Goal: Task Accomplishment & Management: Use online tool/utility

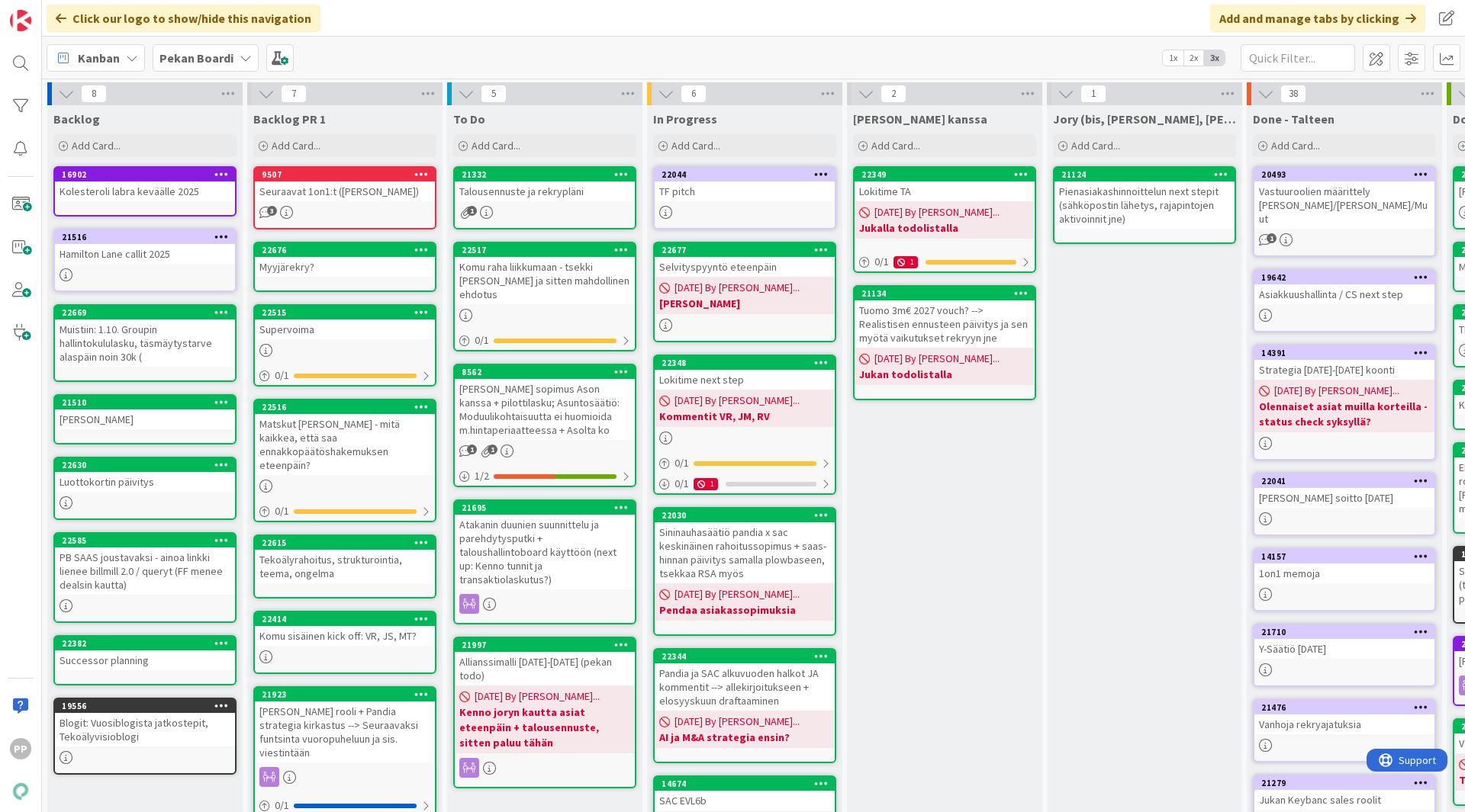
click at [541, 190] on div "Talousennuste ja rekrypläni" at bounding box center [545, 191] width 180 height 20
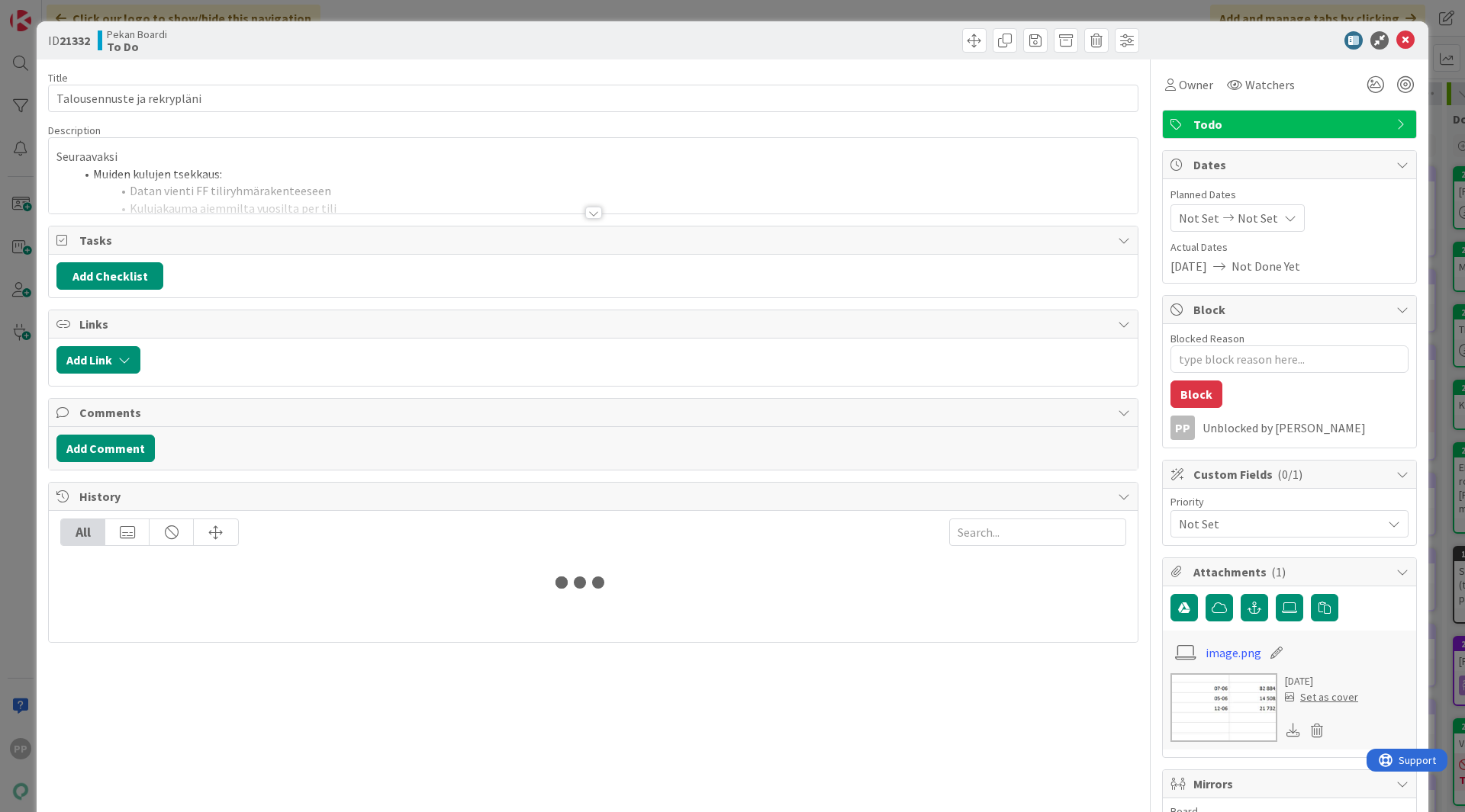
type textarea "x"
click at [223, 184] on div at bounding box center [593, 194] width 1088 height 39
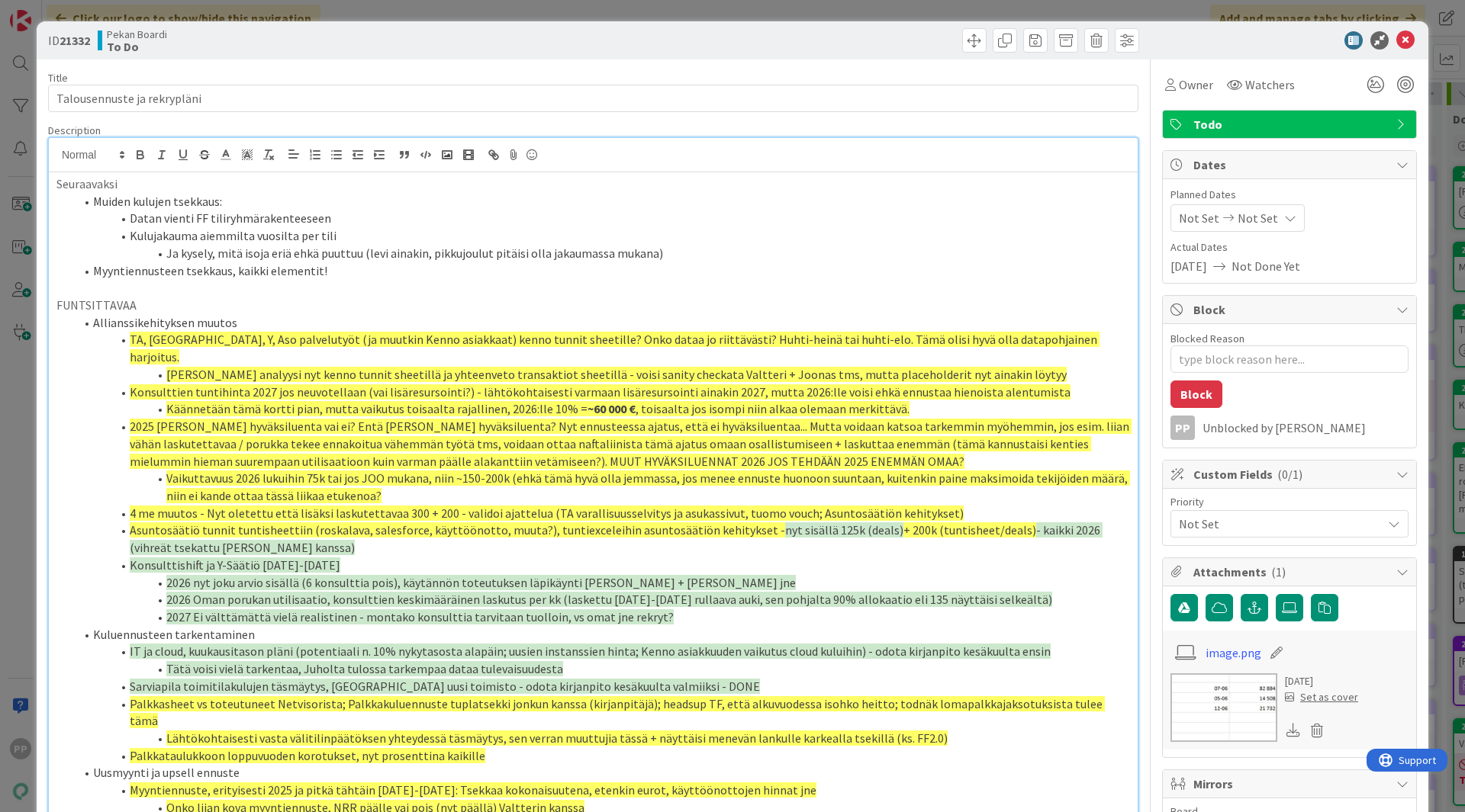
click at [374, 235] on li "Kulujakauma aiemmilta vuosilta per tili" at bounding box center [602, 236] width 1055 height 18
click at [682, 255] on li "Ja kysely, mitä isoja eriä ehkä puuttuu (levi ainakin, pikkujoulut pitäisi olla…" at bounding box center [602, 254] width 1055 height 18
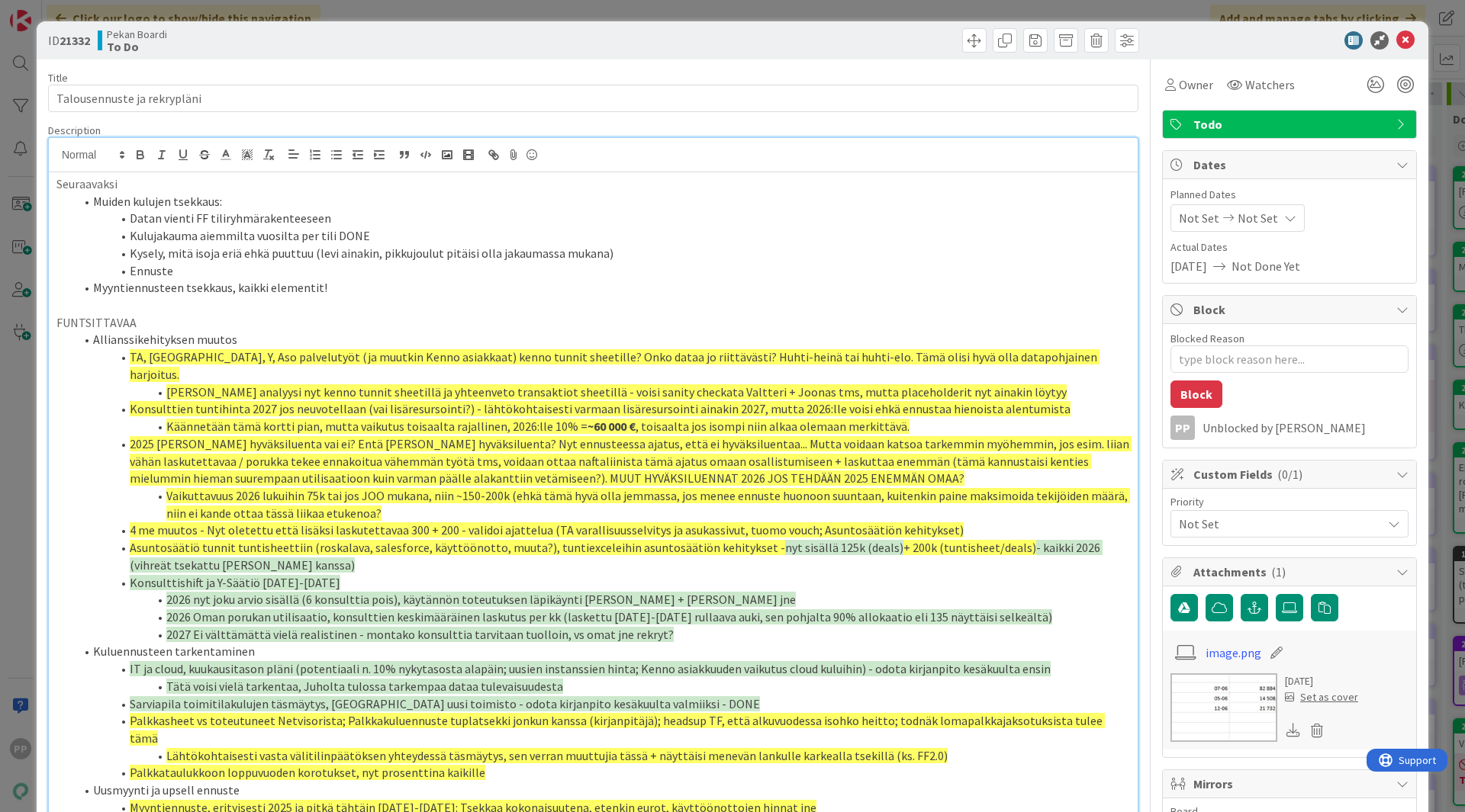
click at [497, 240] on li "Kulujakauma aiemmilta vuosilta per tili DONE" at bounding box center [602, 236] width 1055 height 18
click at [133, 268] on li "Ennuste loppuvuodelle + erityisesti ennuste 2026--> jos kulutaso laskusuunnassa" at bounding box center [602, 271] width 1055 height 18
click at [431, 303] on p at bounding box center [593, 305] width 1073 height 18
click at [470, 293] on li "Myyntiennusteen tsekkaus, kaikki elementit!" at bounding box center [602, 288] width 1055 height 18
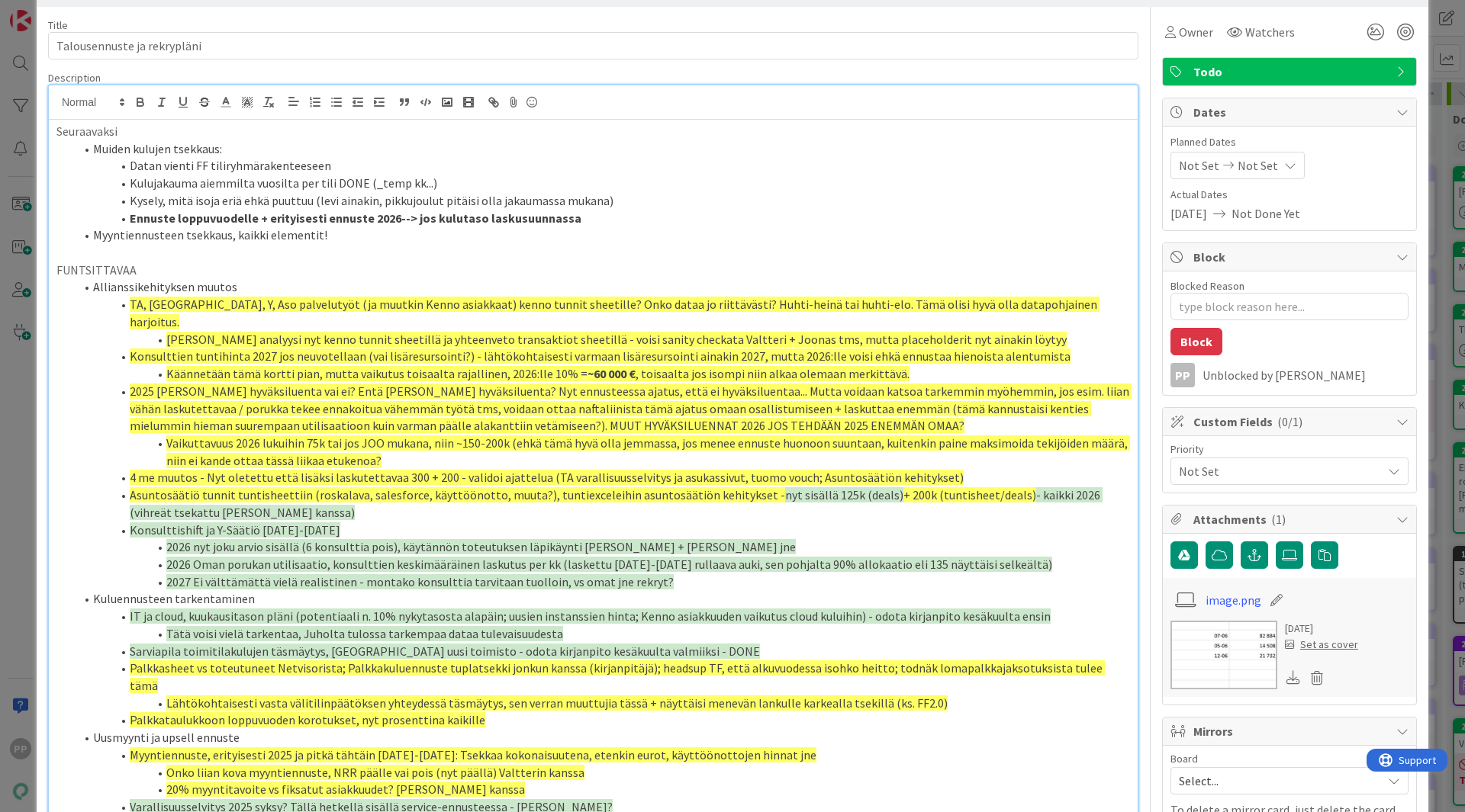
scroll to position [52, 0]
click at [598, 226] on ol "Muiden kulujen tsekkaus: Datan vienti FF tiliryhmärakenteeseen Kulujakauma aiem…" at bounding box center [593, 193] width 1073 height 104
click at [617, 223] on li "Ennuste loppuvuodelle + erityisesti ennuste 2026--> jos kulutaso laskusuunnassa" at bounding box center [602, 219] width 1055 height 18
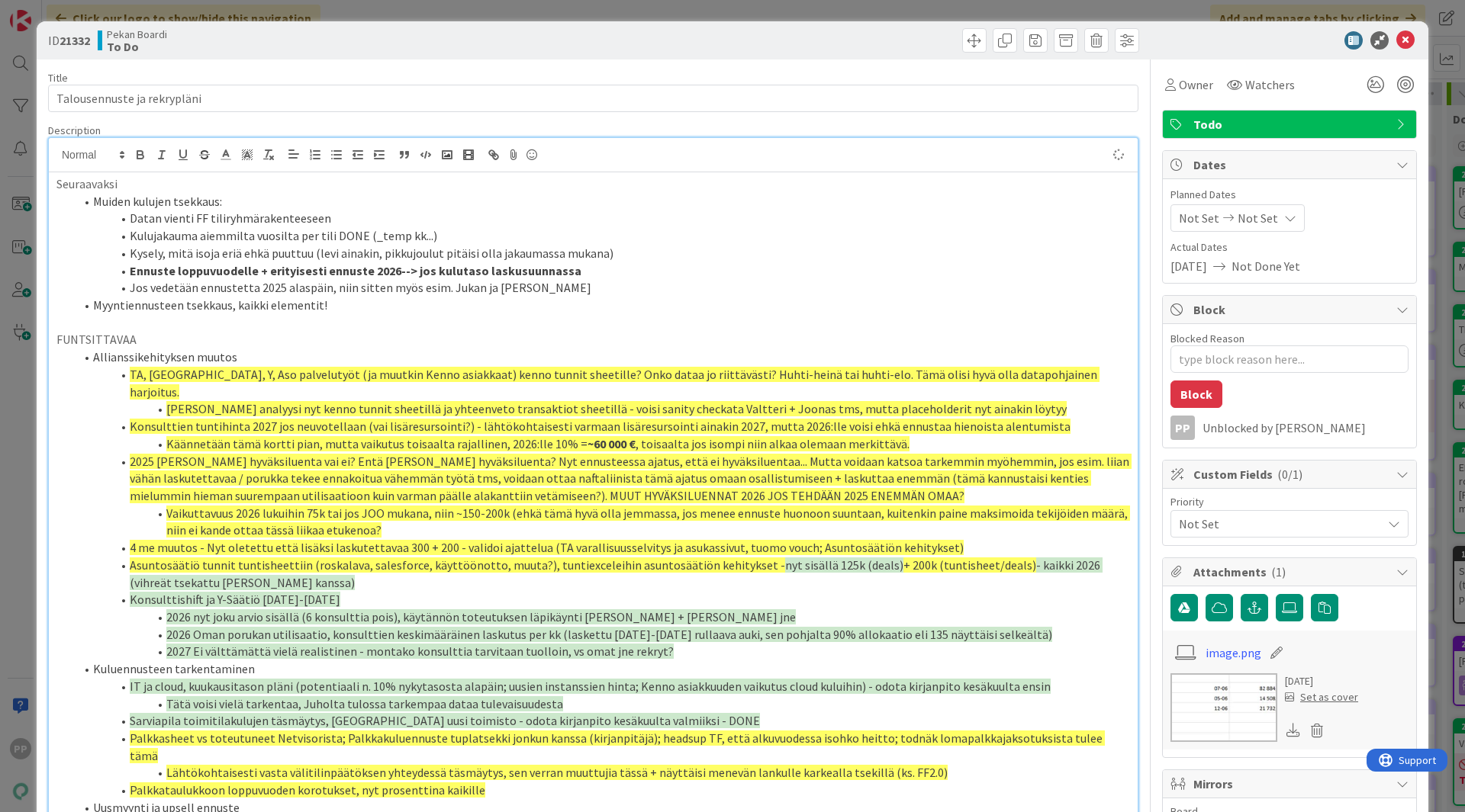
scroll to position [17, 0]
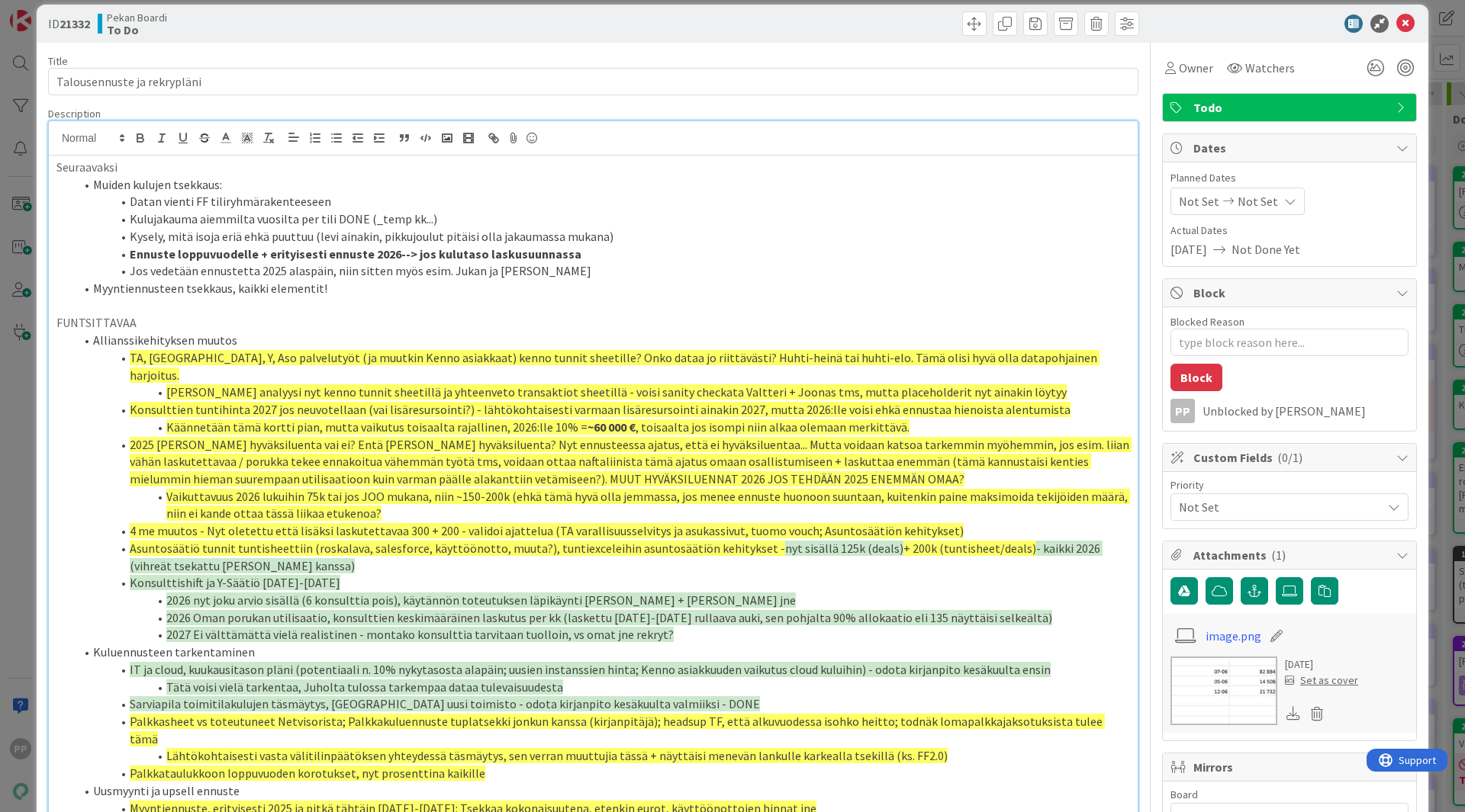
click at [542, 282] on li "Myyntiennusteen tsekkaus, kaikki elementit!" at bounding box center [602, 289] width 1055 height 18
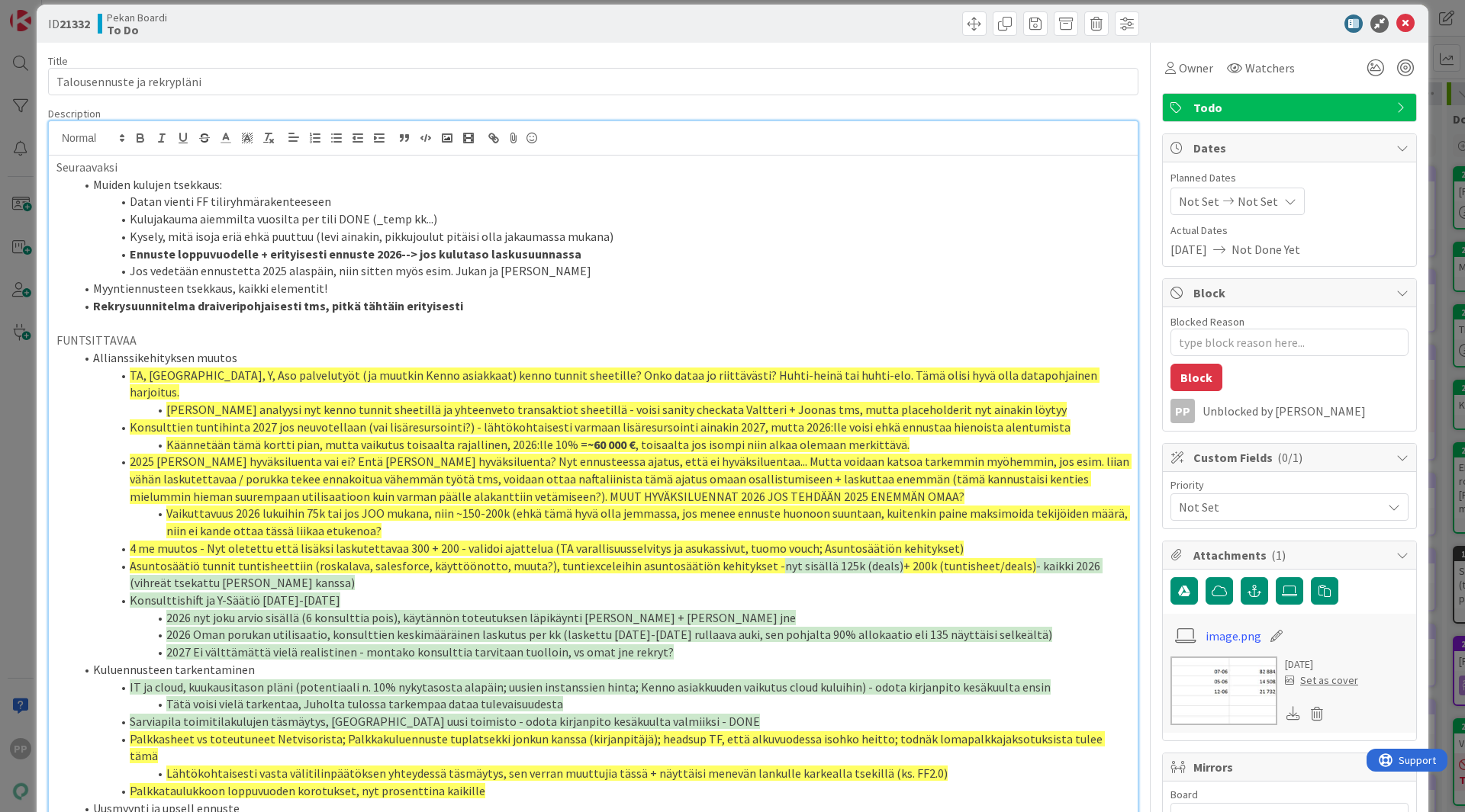
click at [525, 304] on li "Rekrysuunnitelma draiveripohjaisesti tms, pitkä tähtäin erityisesti" at bounding box center [602, 306] width 1055 height 18
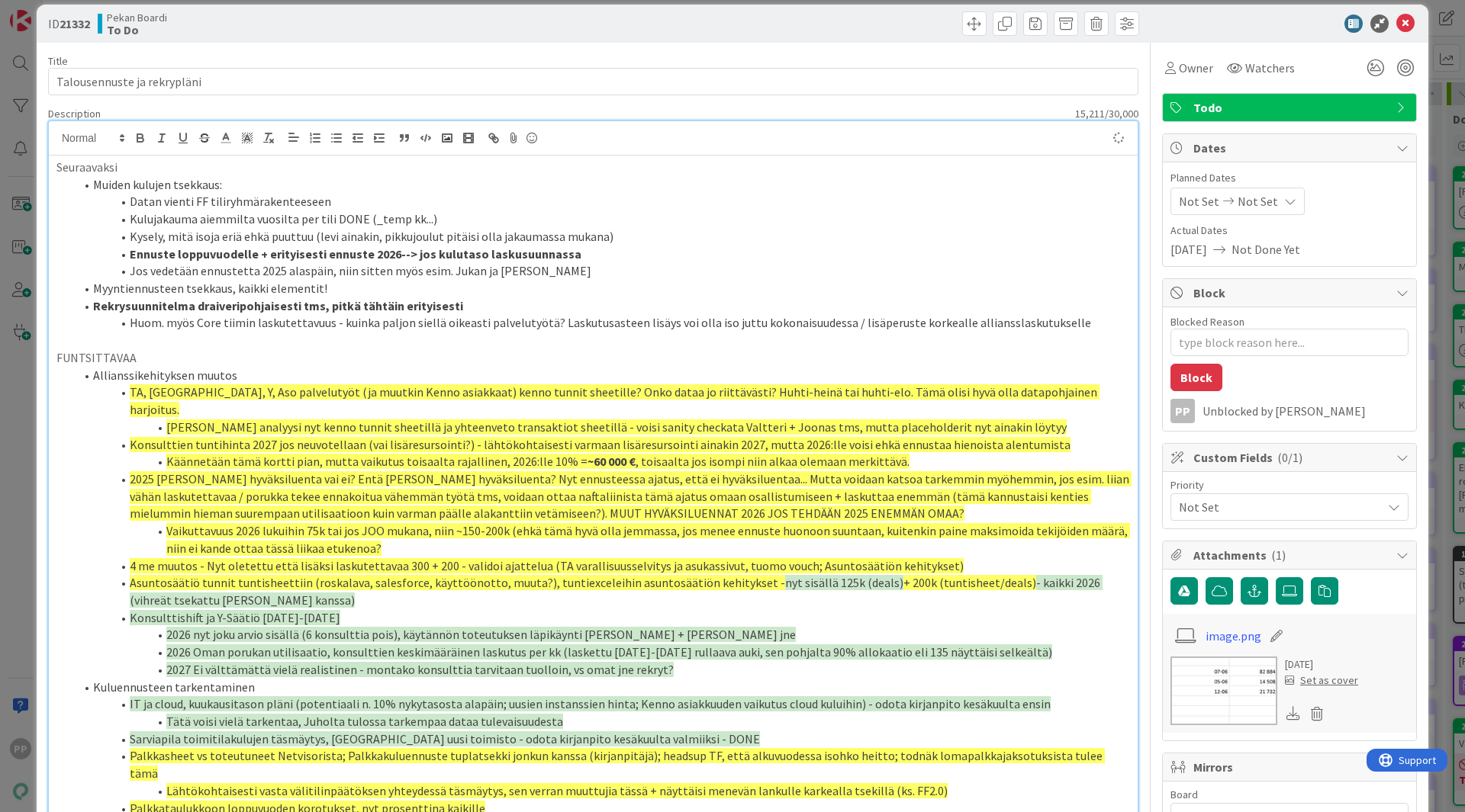
type textarea "x"
click at [745, 334] on p at bounding box center [593, 341] width 1073 height 18
click at [662, 523] on span "Vaikuttavuus 2026 lukuihin 75k tai jos JOO mukana, niin ~150-200k (ehkä tämä hy…" at bounding box center [647, 539] width 963 height 32
click at [675, 263] on li "Jos vedetään ennustetta 2025 alaspäin, niin sitten myös esim. Jukan ja [PERSON_…" at bounding box center [602, 271] width 1055 height 18
click at [506, 292] on li "Myyntiennusteen tsekkaus, kaikki elementit!" at bounding box center [602, 289] width 1055 height 18
